Goal: Find specific page/section: Find specific page/section

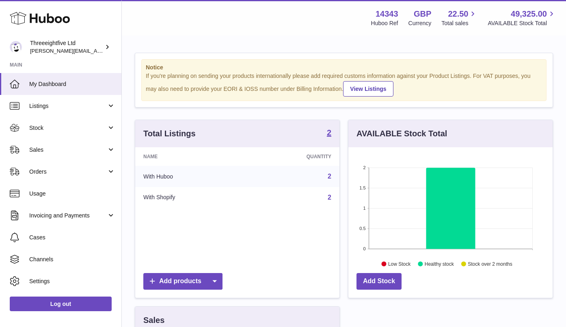
scroll to position [127, 204]
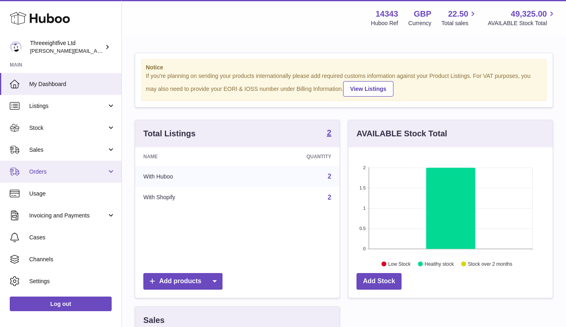
click at [61, 170] on span "Orders" at bounding box center [68, 172] width 78 height 8
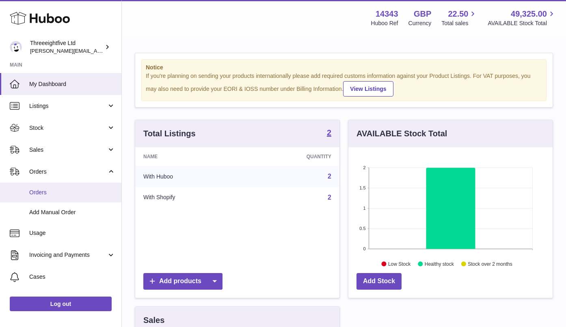
click at [52, 199] on link "Orders" at bounding box center [60, 193] width 121 height 20
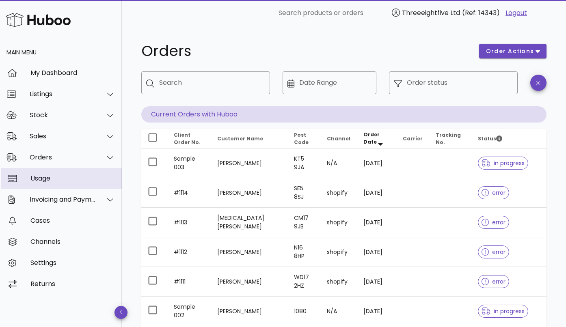
click at [45, 180] on div "Usage" at bounding box center [72, 179] width 85 height 8
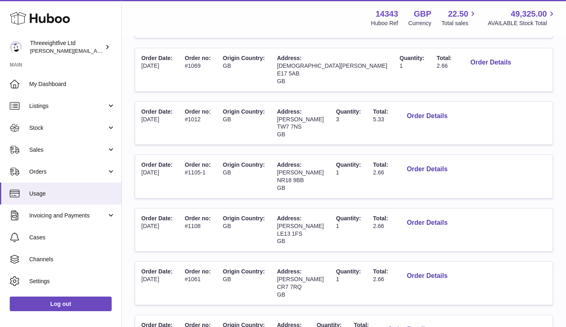
scroll to position [219, 0]
